Goal: Find specific page/section: Find specific page/section

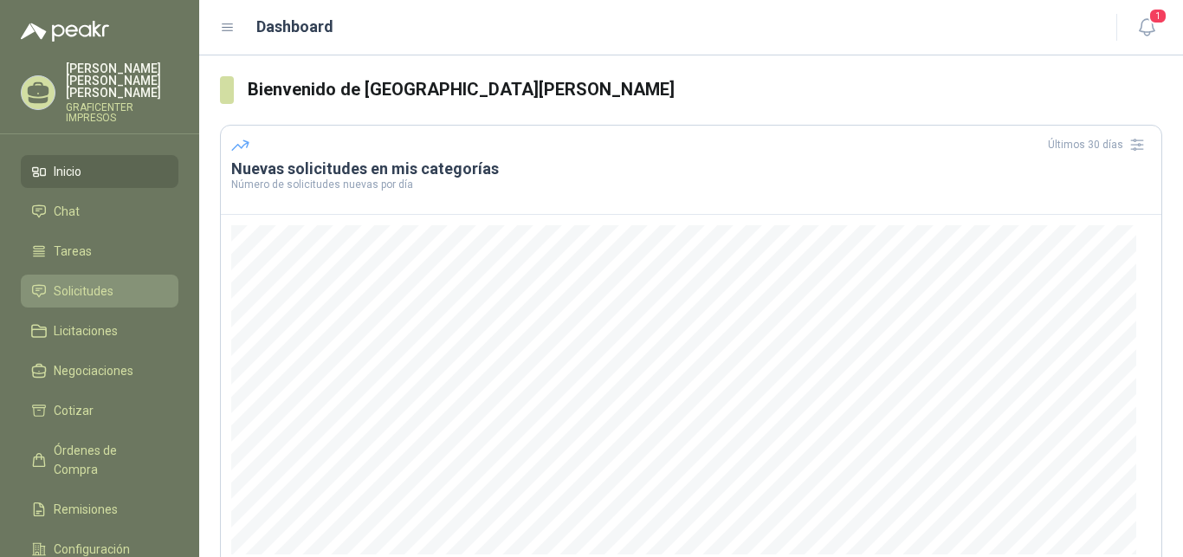
click at [74, 281] on span "Solicitudes" at bounding box center [84, 290] width 60 height 19
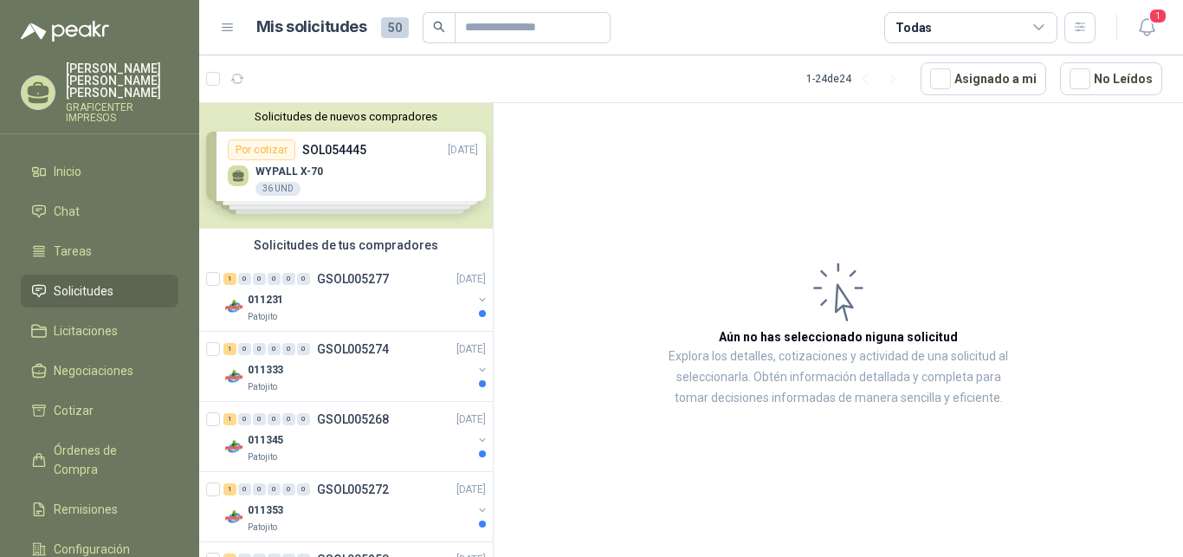
click at [21, 275] on link "Solicitudes" at bounding box center [100, 291] width 158 height 33
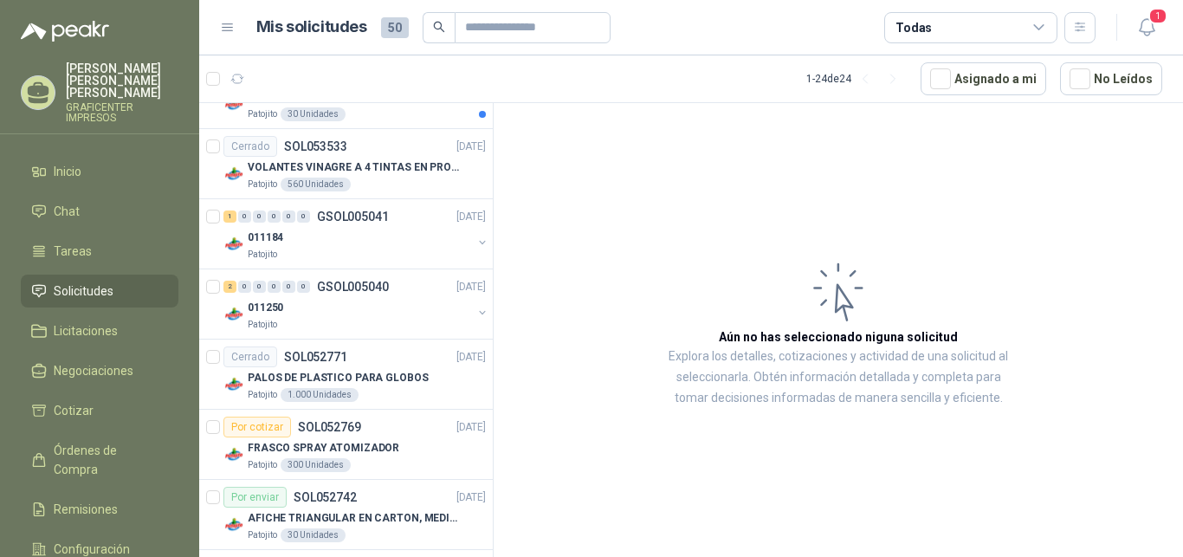
scroll to position [1406, 0]
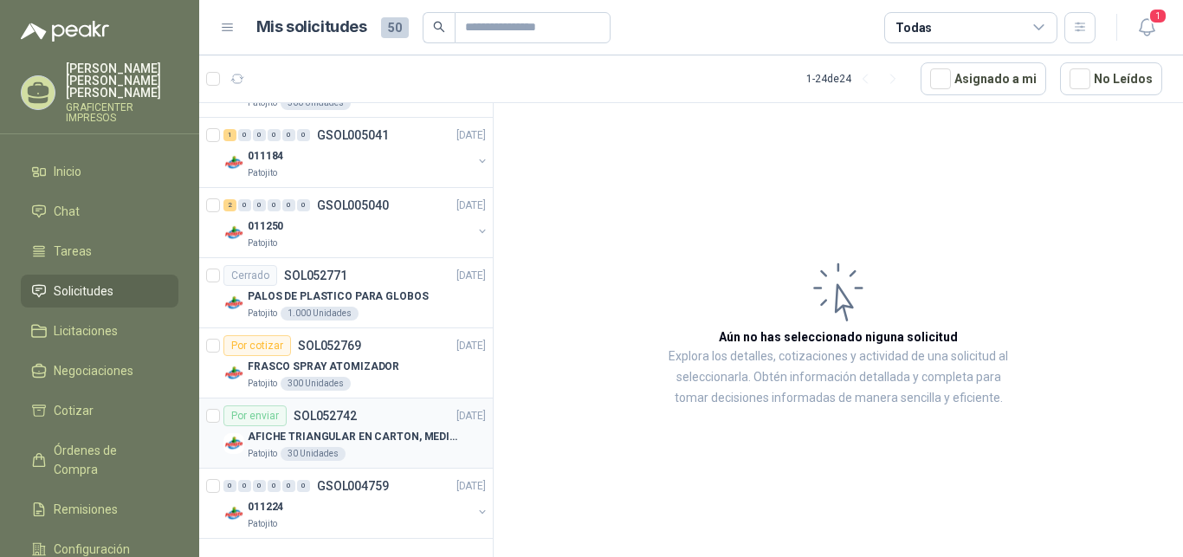
click at [320, 436] on p "AFICHE TRIANGULAR EN CARTON, MEDIDAS 30 CM X 45 CM" at bounding box center [356, 437] width 216 height 16
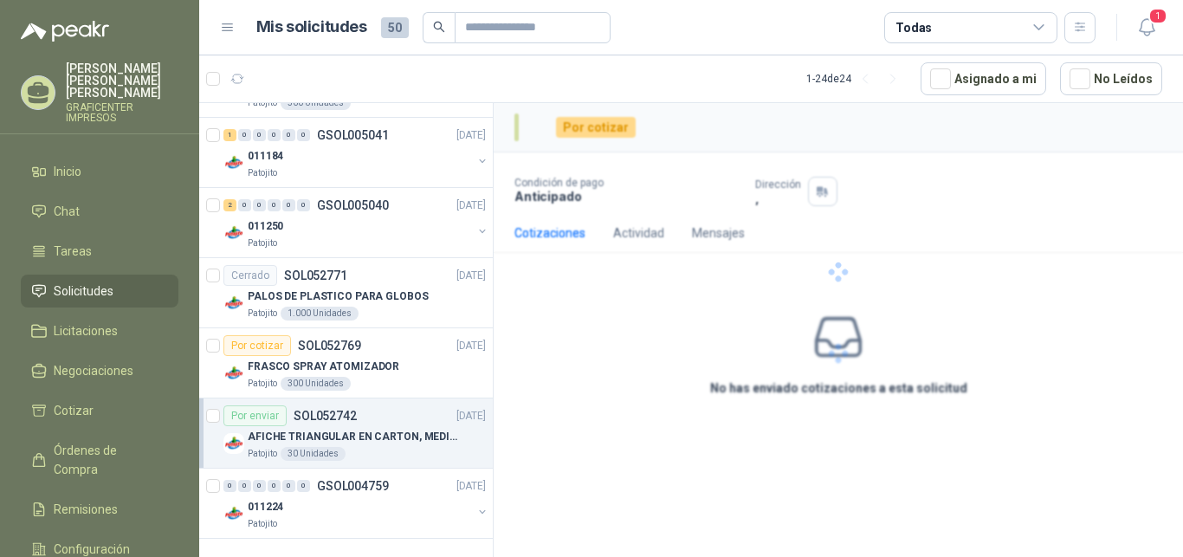
scroll to position [1406, 0]
